Goal: Task Accomplishment & Management: Use online tool/utility

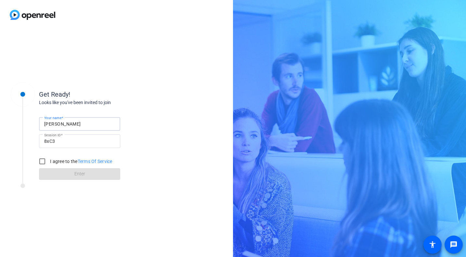
click at [89, 122] on input "[PERSON_NAME]" at bounding box center [79, 124] width 71 height 8
type input "[PERSON_NAME]"
click at [139, 102] on div "Looks like you've been invited to join" at bounding box center [104, 102] width 130 height 7
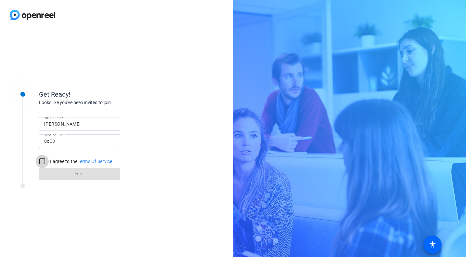
click at [44, 163] on input "I agree to the Terms Of Service" at bounding box center [42, 161] width 13 height 13
checkbox input "true"
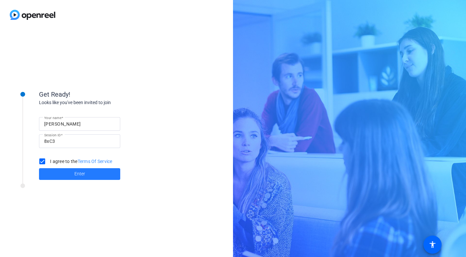
click at [87, 175] on span at bounding box center [79, 174] width 81 height 16
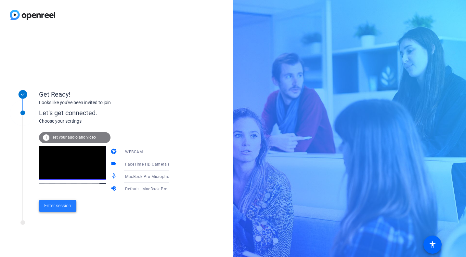
click at [65, 205] on span "Enter session" at bounding box center [57, 205] width 27 height 7
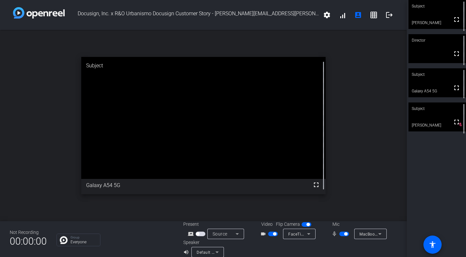
click at [313, 232] on div "FaceTime HD Camera (3A71:F4B5)" at bounding box center [299, 234] width 33 height 10
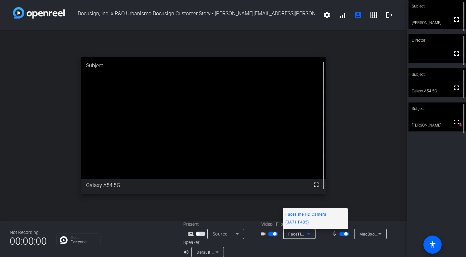
click at [312, 233] on div at bounding box center [233, 128] width 466 height 257
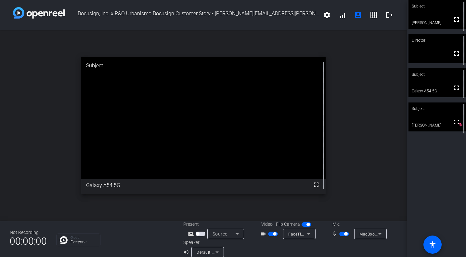
click at [377, 233] on icon at bounding box center [380, 234] width 8 height 8
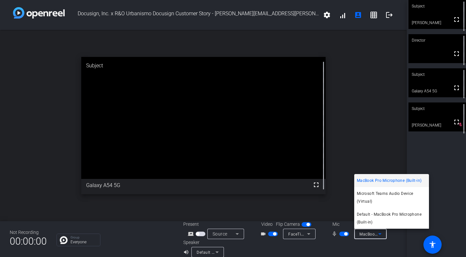
click at [390, 241] on div at bounding box center [233, 128] width 466 height 257
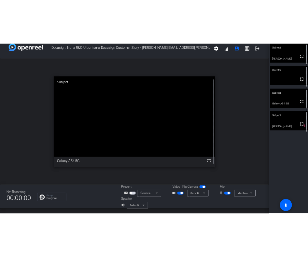
scroll to position [7, 0]
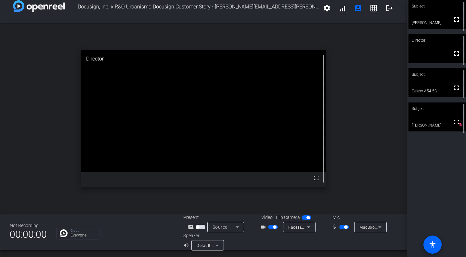
click at [438, 85] on video at bounding box center [438, 82] width 58 height 29
click at [221, 245] on div "Default - MacBook Pro Speakers (Built-in)" at bounding box center [208, 245] width 33 height 10
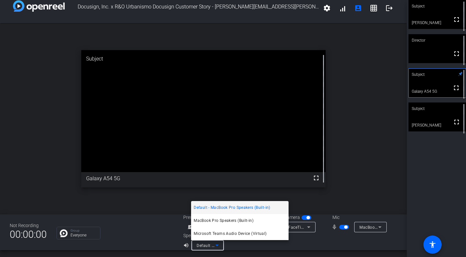
click at [328, 246] on div at bounding box center [233, 128] width 466 height 257
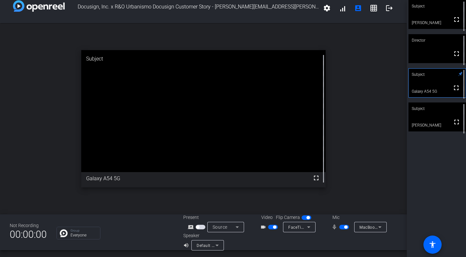
click at [217, 248] on icon at bounding box center [217, 245] width 8 height 8
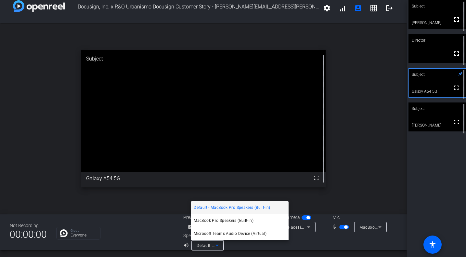
click at [234, 246] on div at bounding box center [233, 128] width 466 height 257
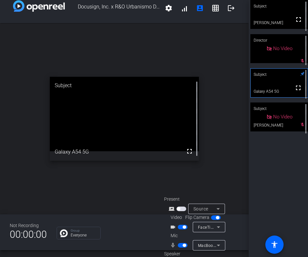
click at [181, 247] on span "button" at bounding box center [183, 245] width 10 height 5
click at [182, 244] on span "button" at bounding box center [183, 245] width 3 height 3
click at [182, 244] on span "button" at bounding box center [183, 245] width 10 height 5
click at [113, 179] on div "open_in_new Subject fullscreen Galaxy A54 5G" at bounding box center [124, 118] width 248 height 191
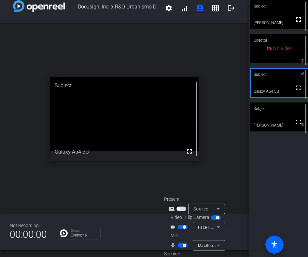
click at [182, 245] on span "button" at bounding box center [183, 245] width 3 height 3
click at [180, 246] on span "button" at bounding box center [179, 245] width 3 height 3
